Goal: Information Seeking & Learning: Understand process/instructions

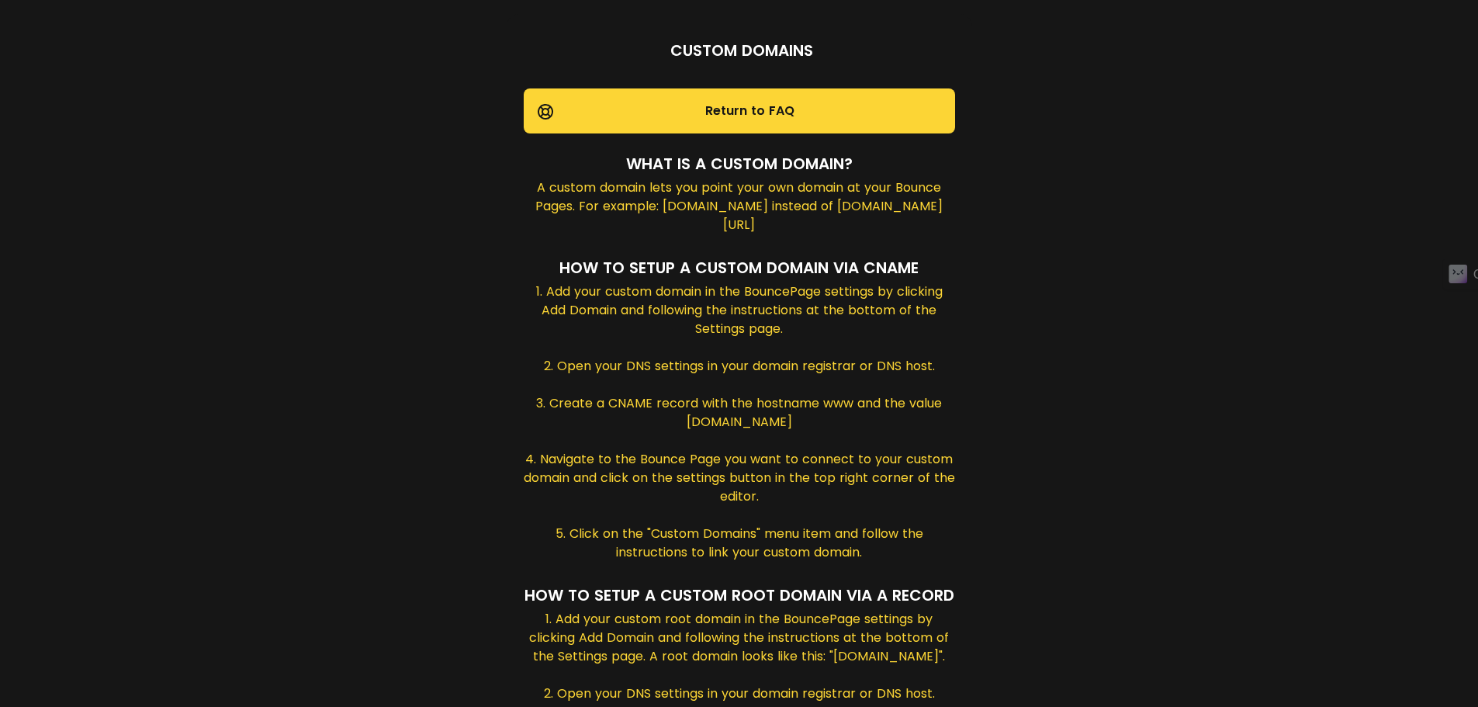
scroll to position [115, 0]
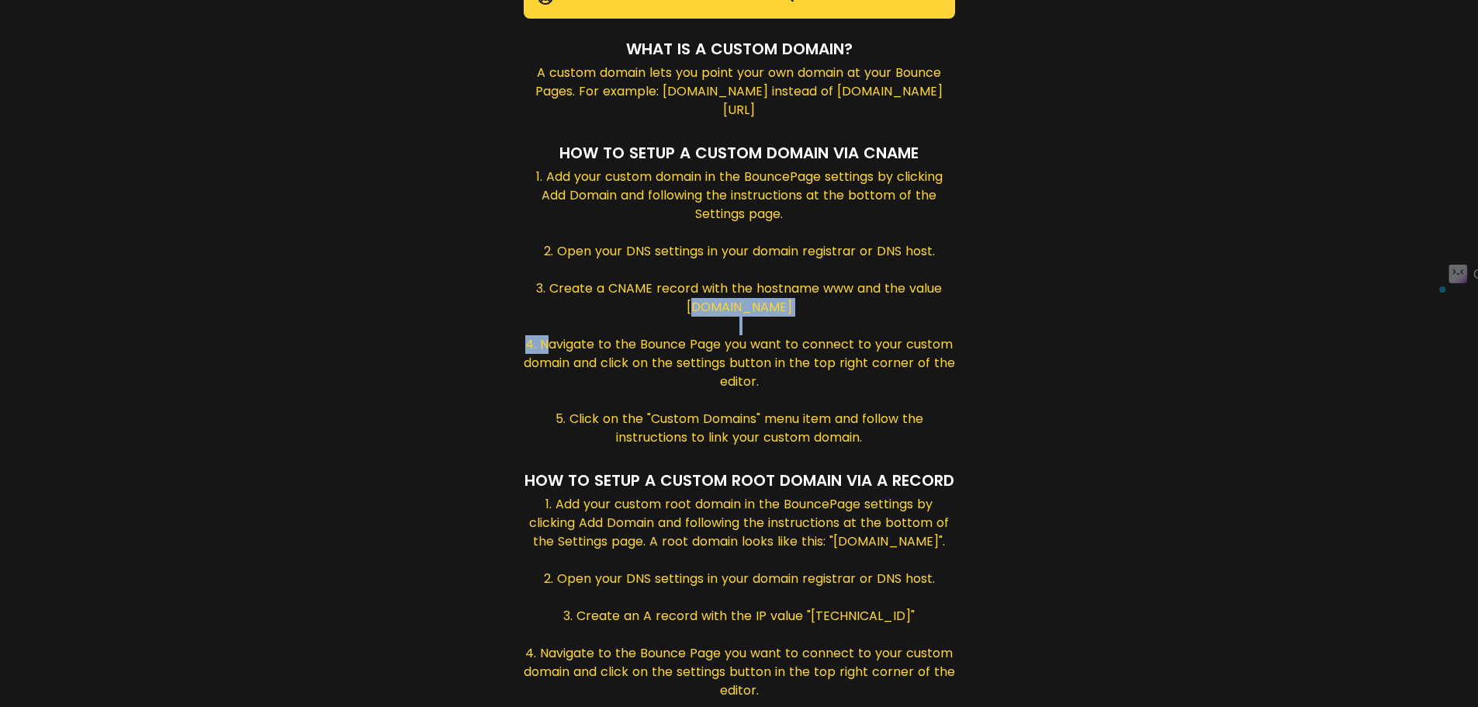
drag, startPoint x: 663, startPoint y: 329, endPoint x: 815, endPoint y: 327, distance: 151.3
click at [815, 327] on div "1. Add your custom domain in the BouncePage settings by clicking Add Domain and…" at bounding box center [739, 309] width 431 height 282
copy div "[DOMAIN_NAME]"
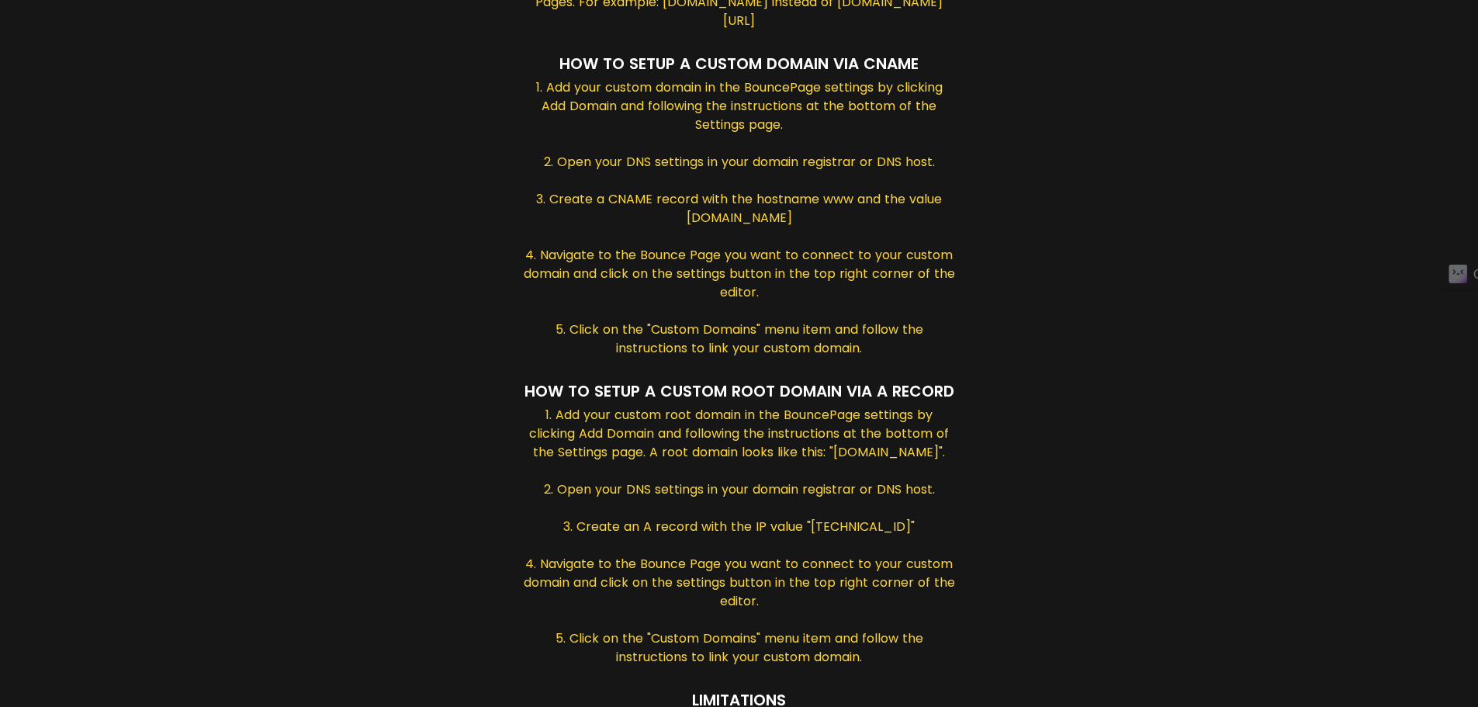
drag, startPoint x: 782, startPoint y: 537, endPoint x: 790, endPoint y: 602, distance: 65.6
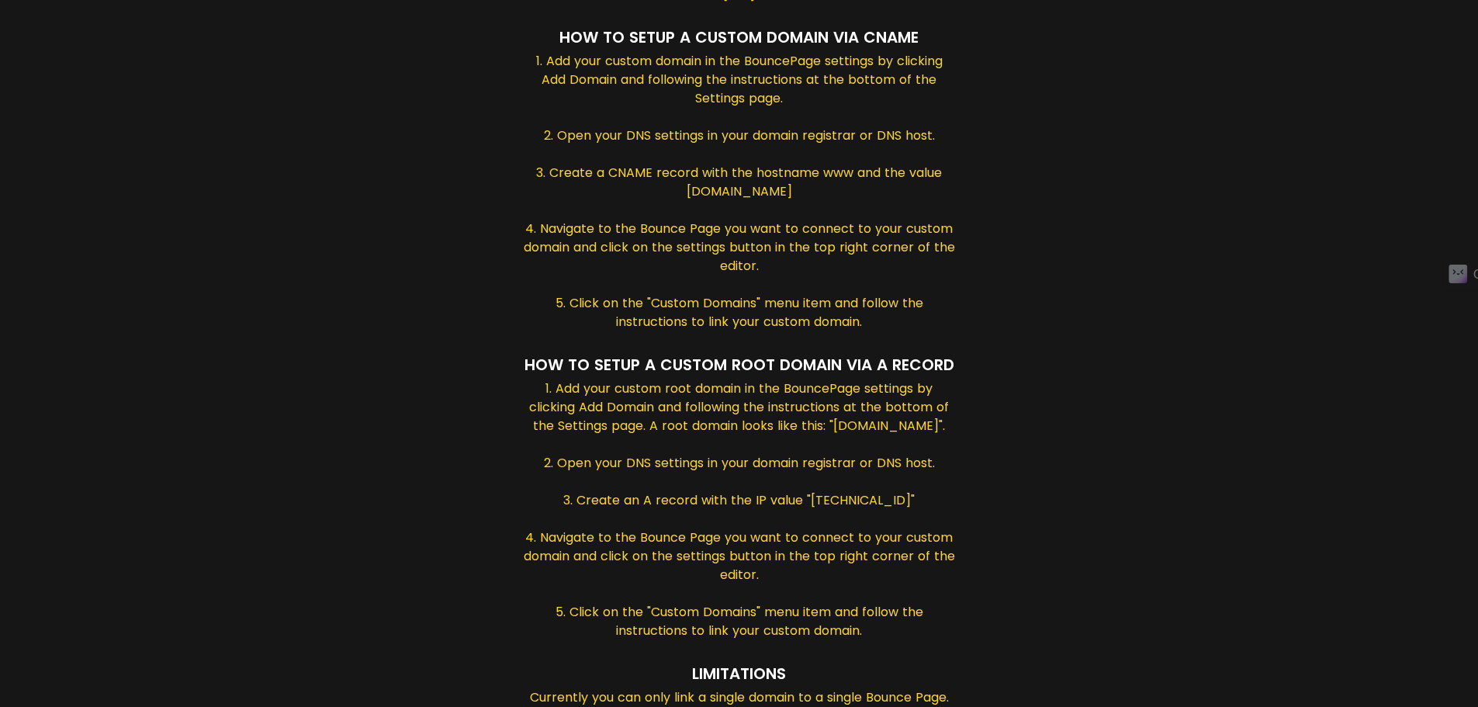
click at [893, 475] on div "1. Add your custom root domain in the BouncePage settings by clicking Add Domai…" at bounding box center [739, 511] width 431 height 264
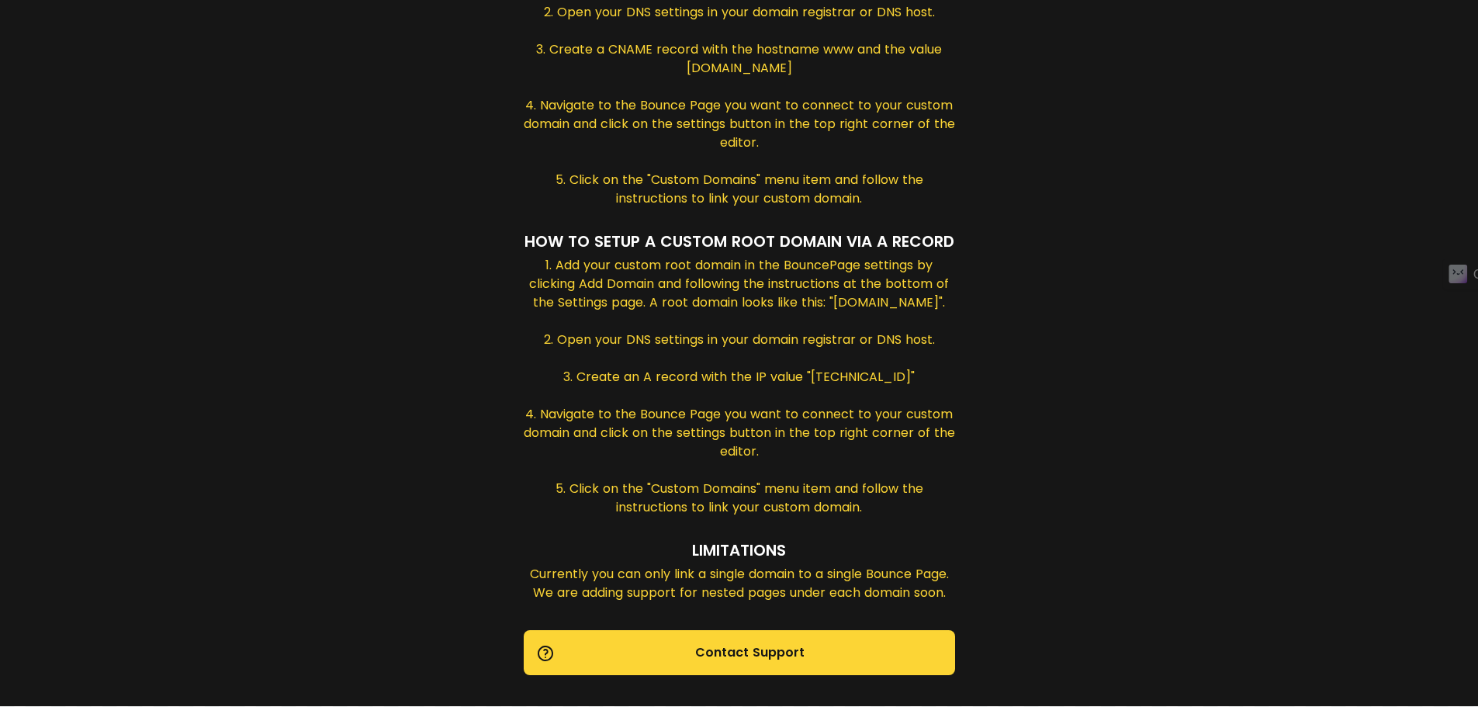
scroll to position [395, 0]
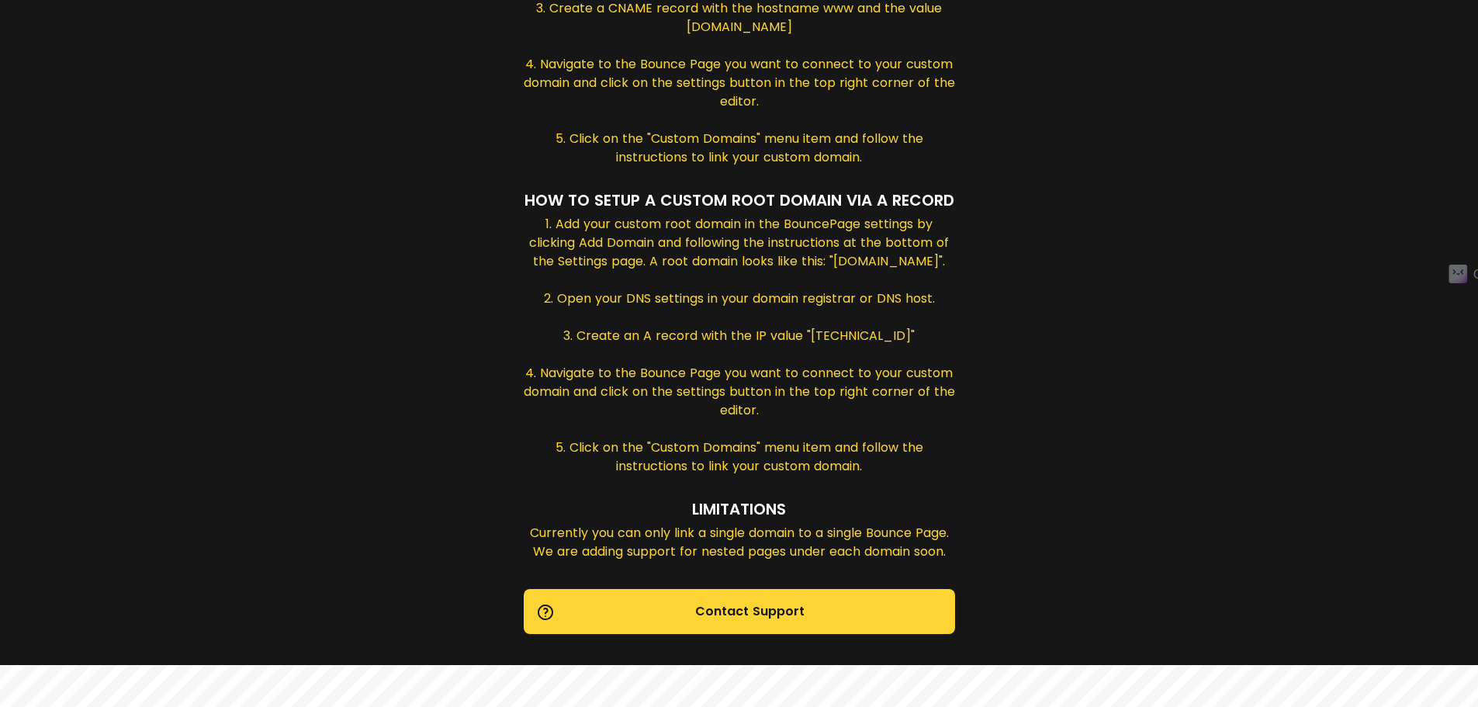
click at [782, 524] on div "Limitations" at bounding box center [739, 510] width 431 height 26
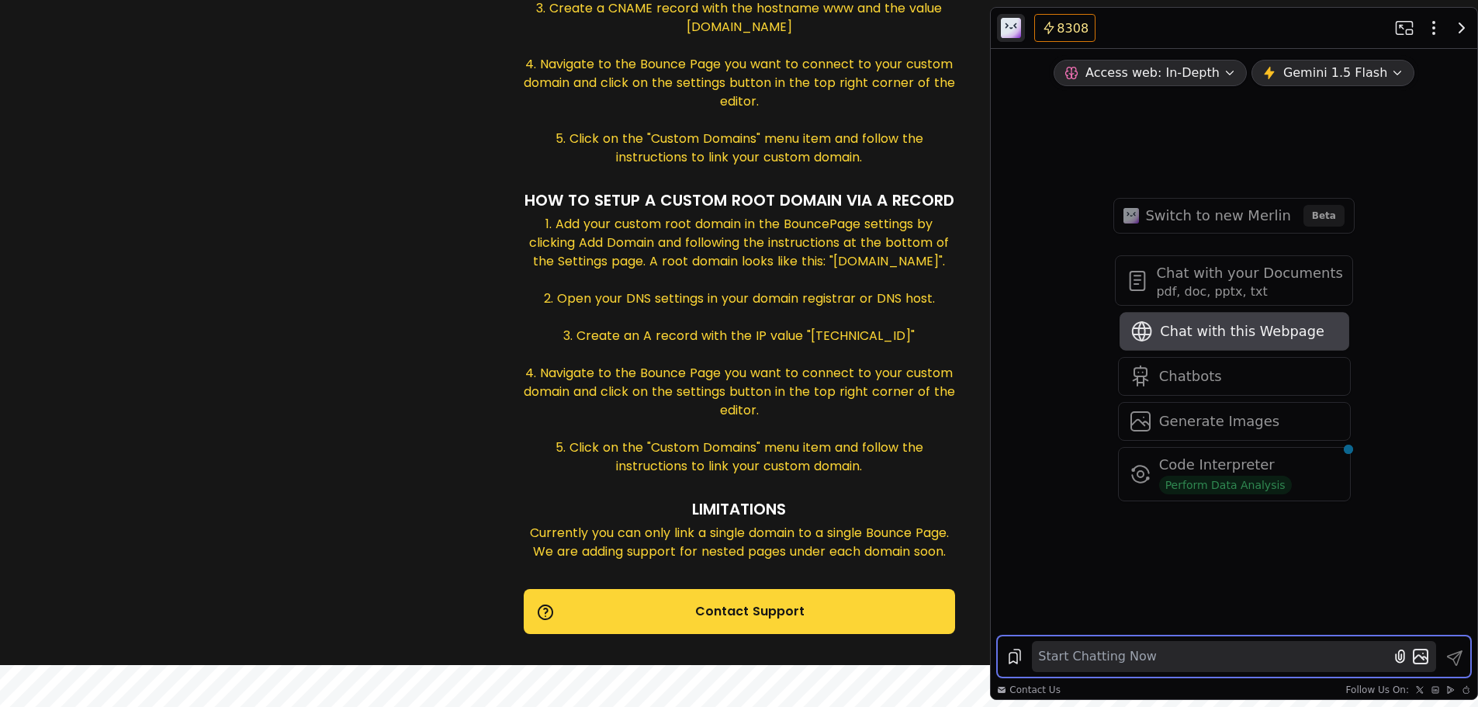
click at [1214, 327] on span "Chat with this Webpage" at bounding box center [1242, 332] width 164 height 22
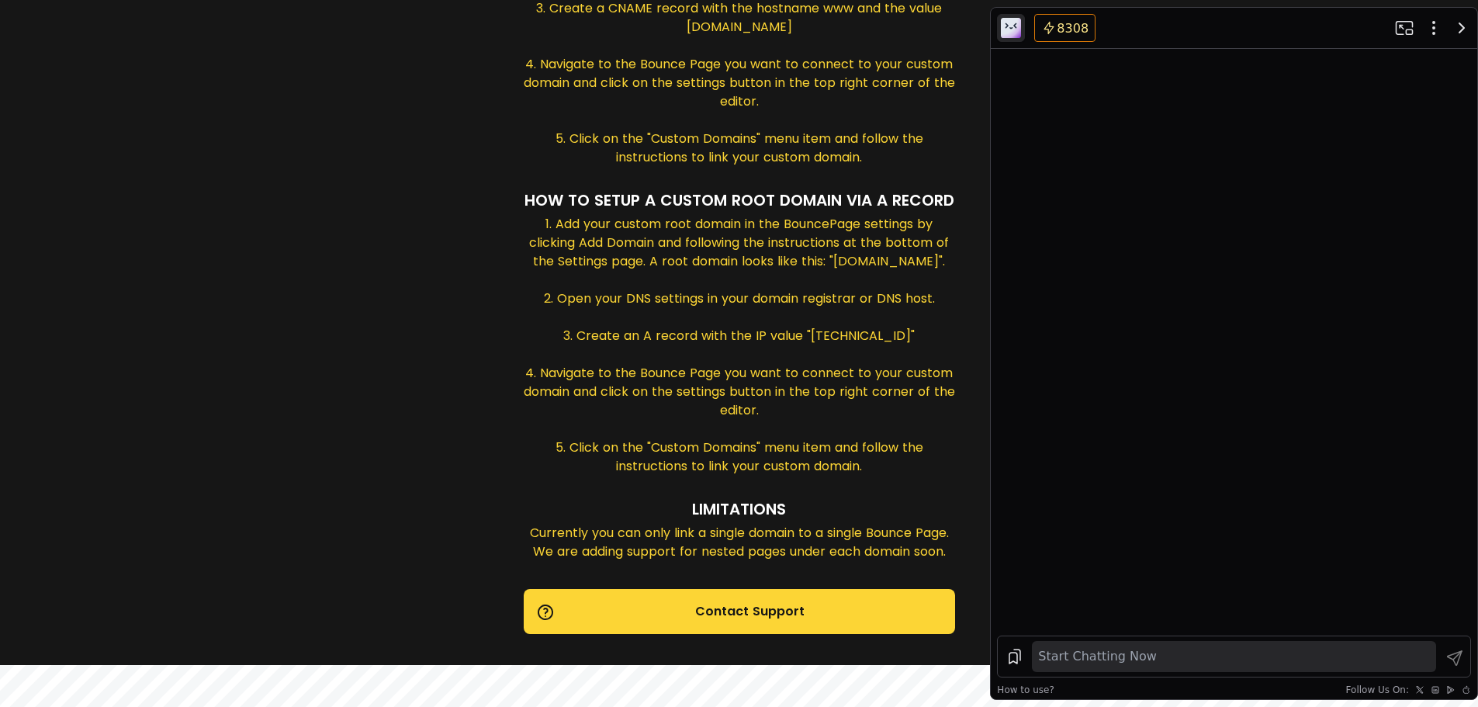
scroll to position [0, 0]
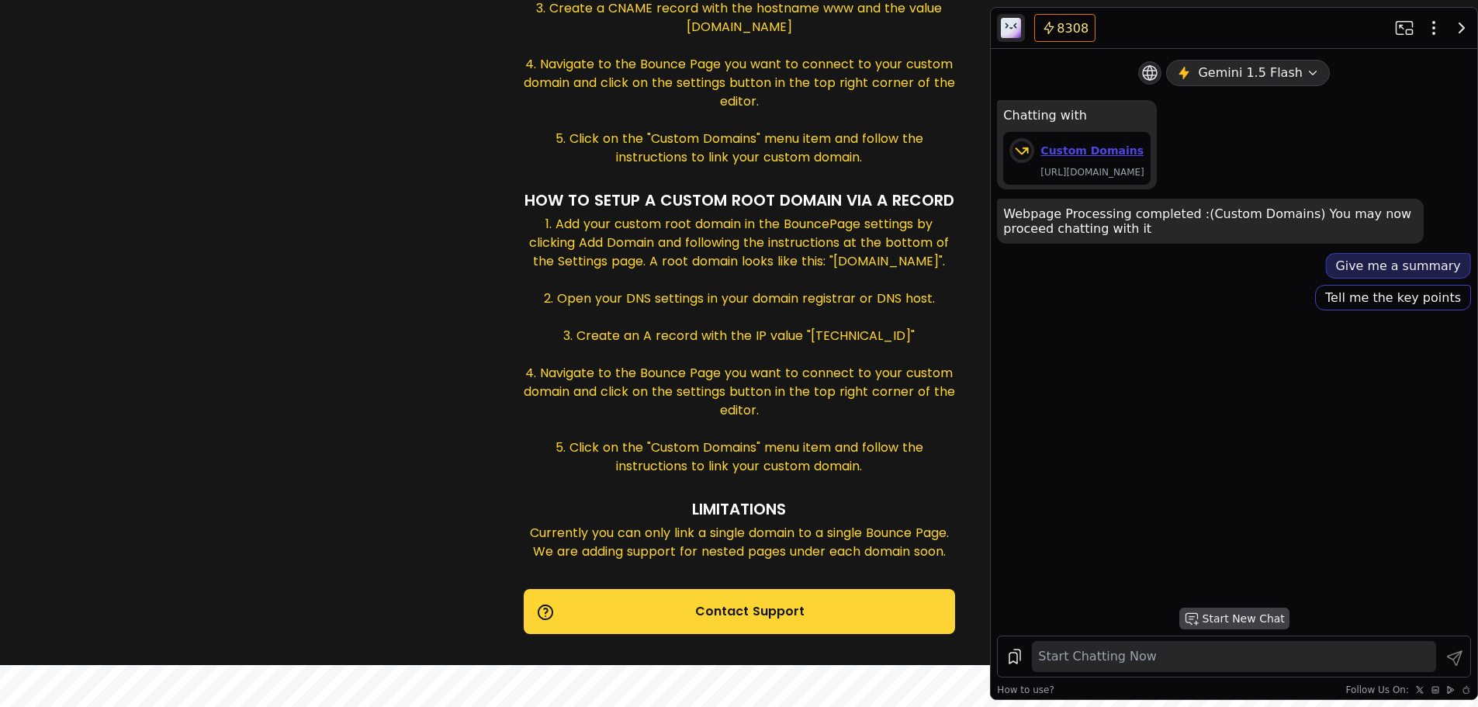
click at [1394, 279] on button "Give me a summary" at bounding box center [1397, 266] width 145 height 26
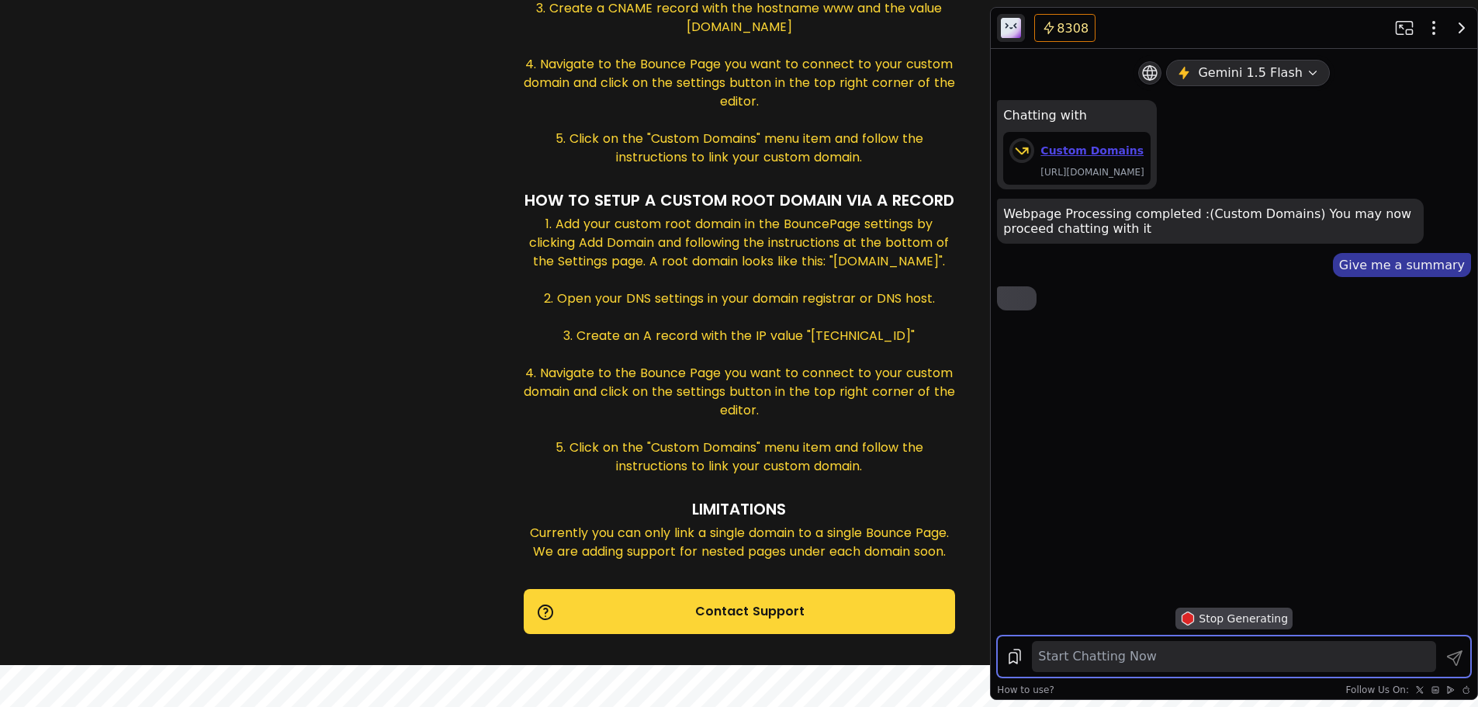
scroll to position [44, 0]
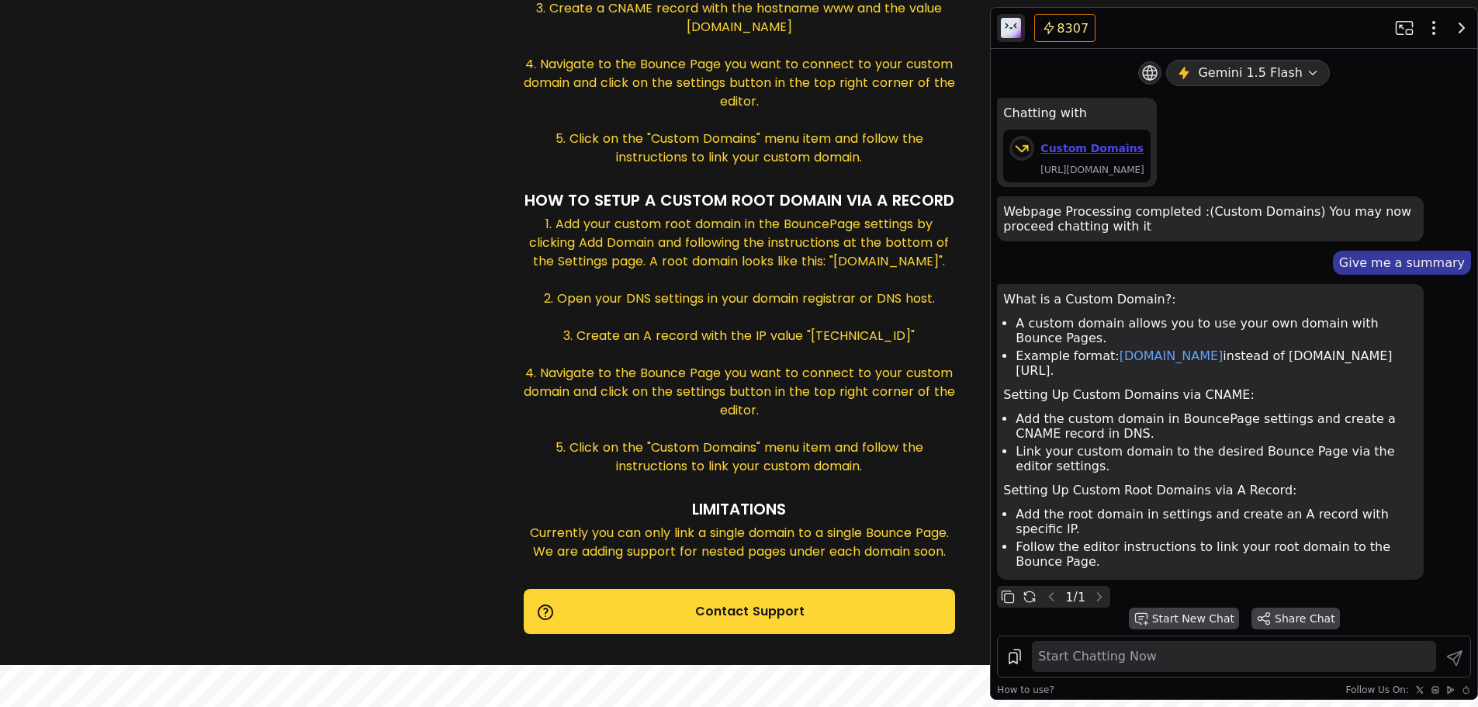
drag, startPoint x: 1245, startPoint y: 407, endPoint x: 1245, endPoint y: 491, distance: 84.6
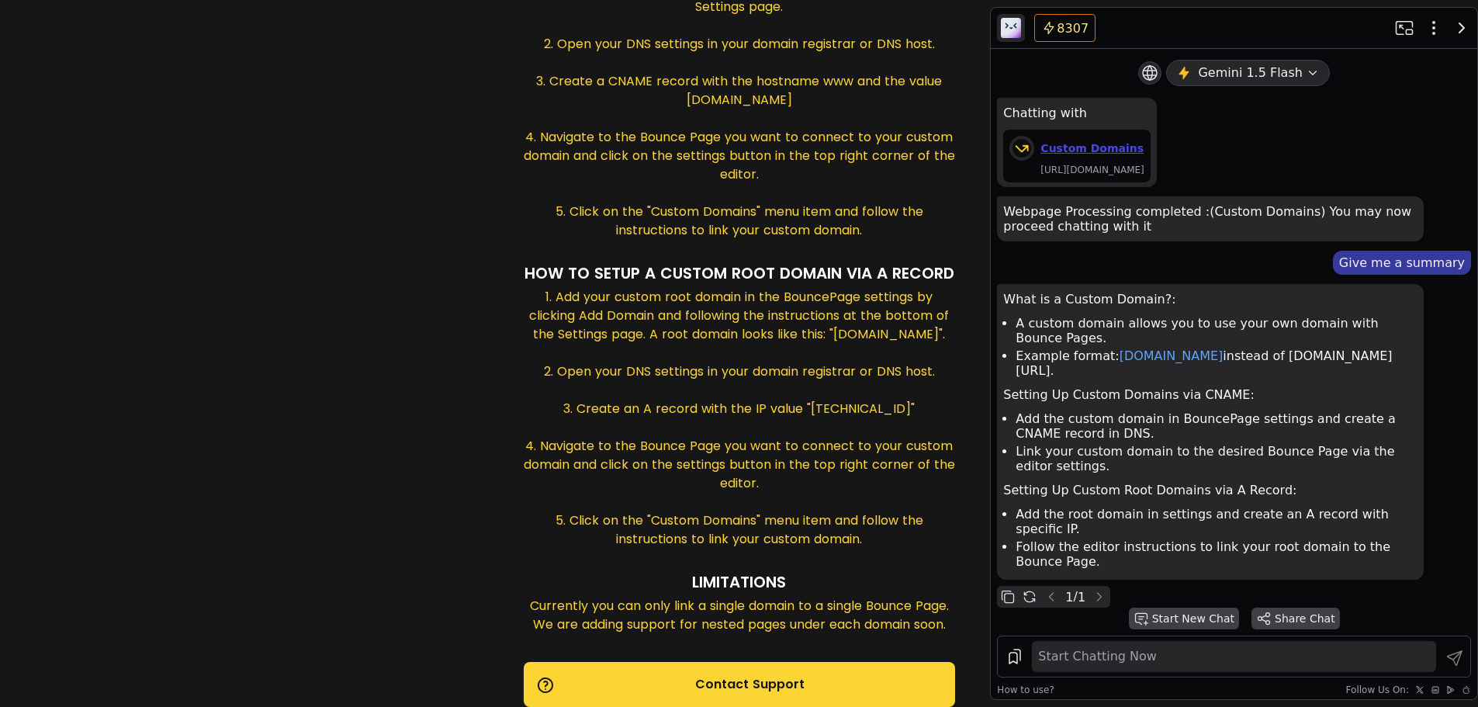
scroll to position [395, 0]
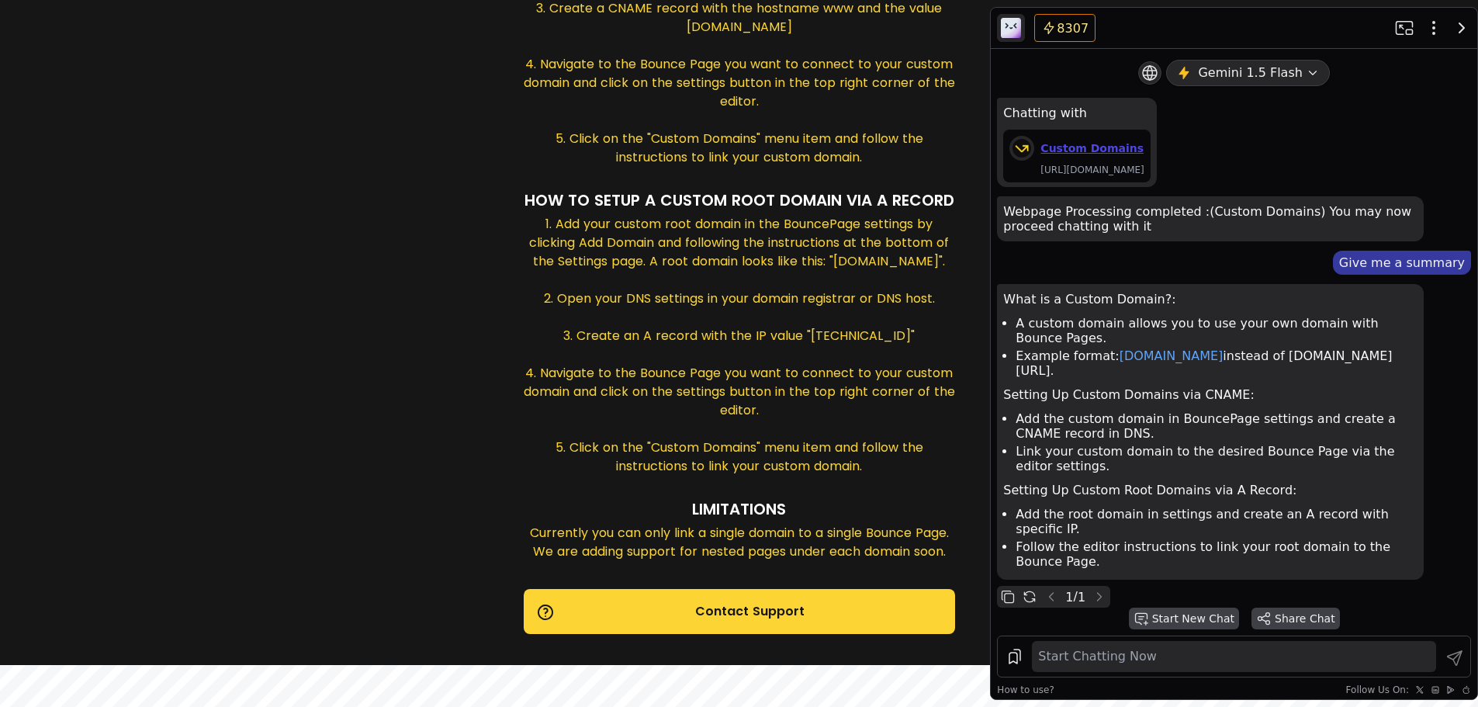
drag, startPoint x: 1136, startPoint y: 424, endPoint x: 1136, endPoint y: 503, distance: 78.4
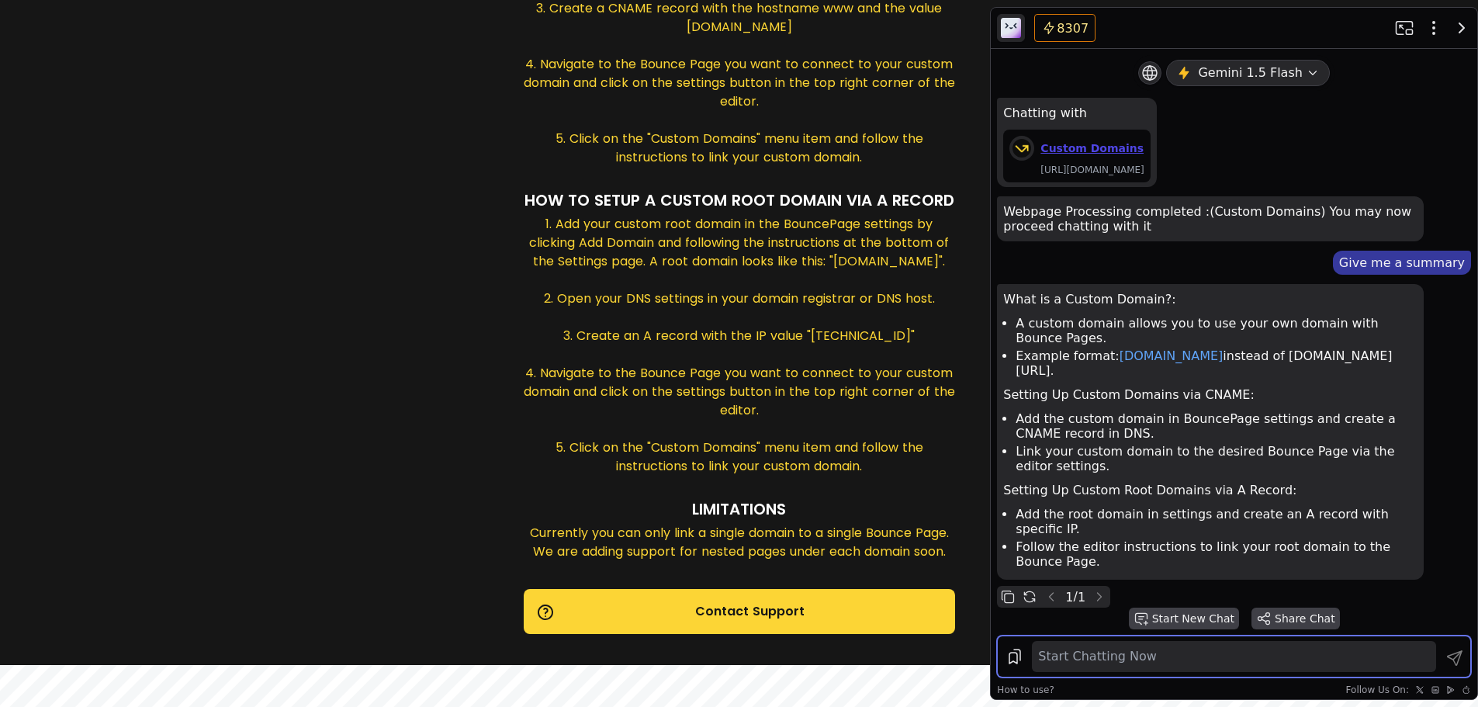
click at [1106, 649] on textarea at bounding box center [1234, 656] width 398 height 25
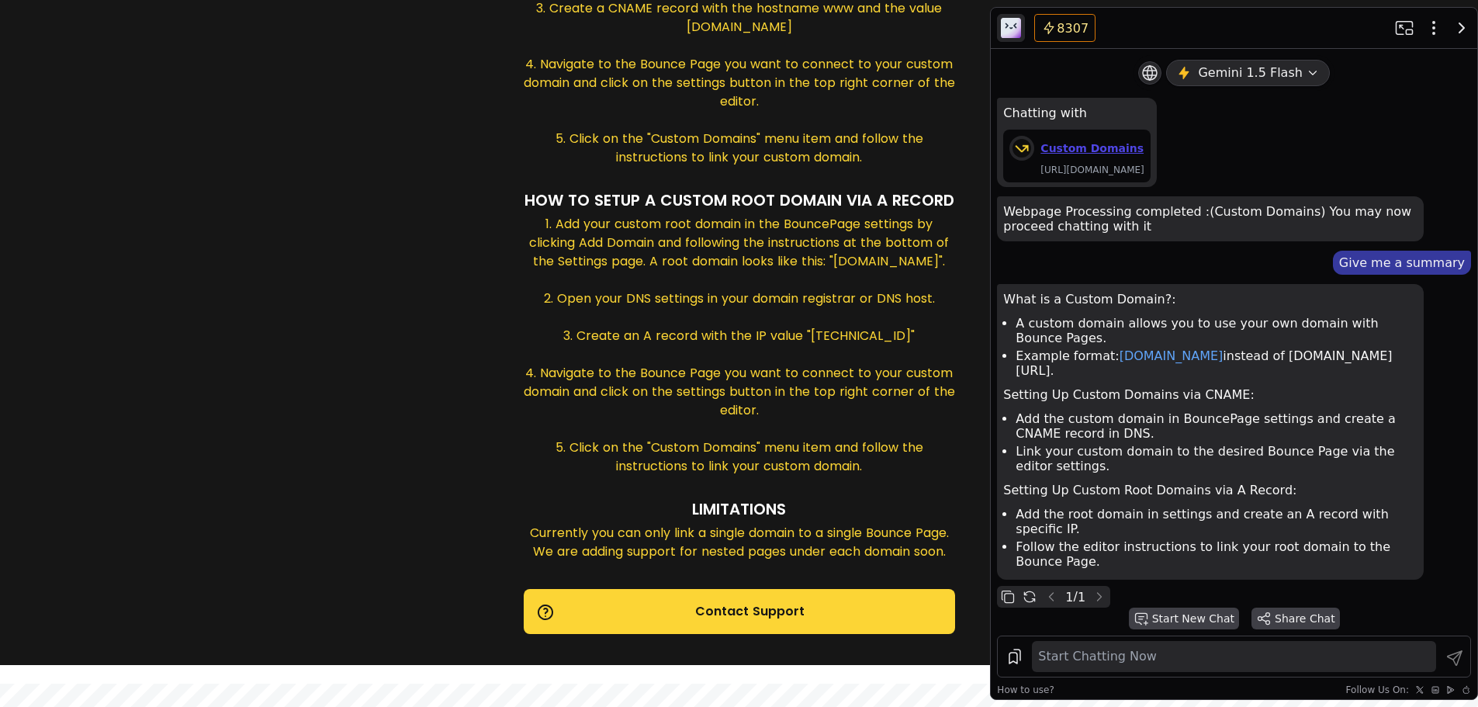
drag, startPoint x: 1186, startPoint y: 380, endPoint x: 1238, endPoint y: 320, distance: 80.3
click at [1238, 387] on p "Setting Up Custom Domains via CNAME:" at bounding box center [1210, 394] width 414 height 15
